Goal: Task Accomplishment & Management: Manage account settings

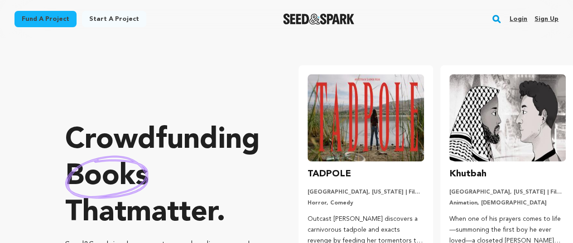
click at [554, 19] on link "Sign up" at bounding box center [546, 19] width 24 height 14
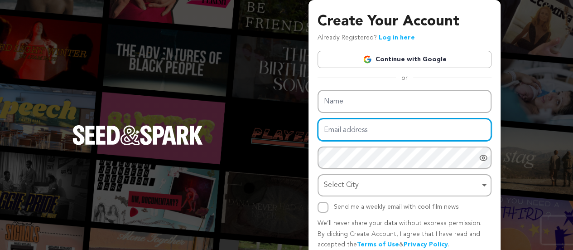
type input "[EMAIL_ADDRESS][DOMAIN_NAME]"
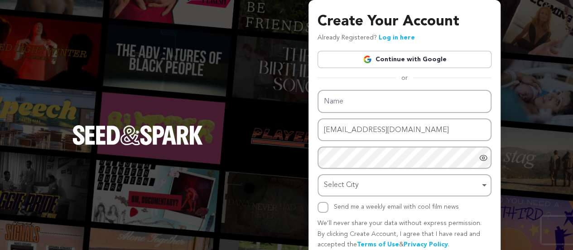
click at [393, 41] on link "Log in here" at bounding box center [397, 37] width 36 height 6
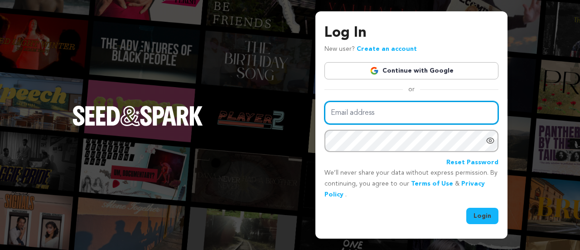
type input "socialglydus@gmail.com"
click at [356, 115] on input "socialglydus@gmail.com" at bounding box center [411, 112] width 174 height 23
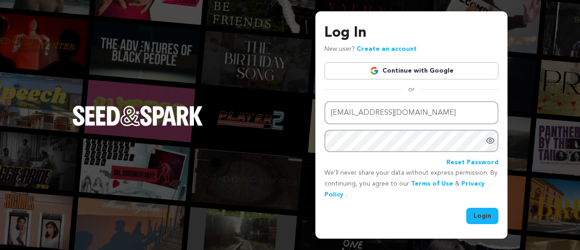
drag, startPoint x: 483, startPoint y: 216, endPoint x: 472, endPoint y: 213, distance: 11.1
click at [483, 216] on button "Login" at bounding box center [482, 215] width 32 height 16
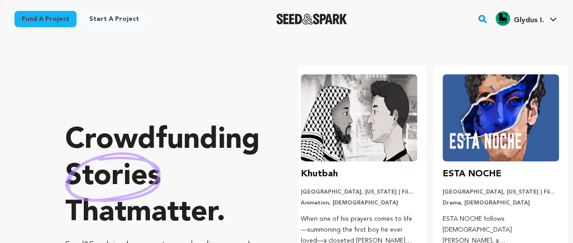
scroll to position [0, 149]
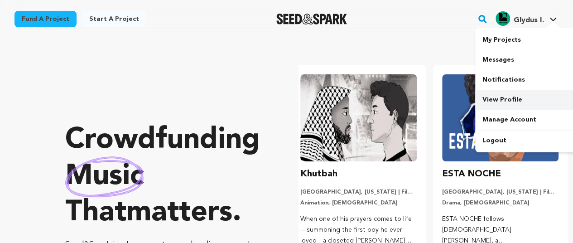
click at [497, 106] on link "View Profile" at bounding box center [525, 100] width 101 height 20
